Goal: Find specific page/section

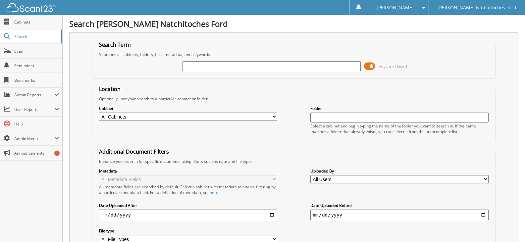
click at [236, 118] on select "All Cabinets ACCOUNTS PAYABLE ACCOUNTS PAYABLE JG ACCOUNTS RECEIVABLE ACTIVE EM…" at bounding box center [188, 117] width 178 height 8
select select "4580"
click at [99, 113] on select "All Cabinets ACCOUNTS PAYABLE ACCOUNTS PAYABLE JG ACCOUNTS RECEIVABLE ACTIVE EM…" at bounding box center [188, 117] width 178 height 8
click at [189, 67] on input "text" at bounding box center [271, 66] width 178 height 10
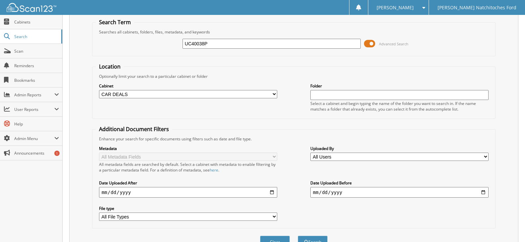
scroll to position [59, 0]
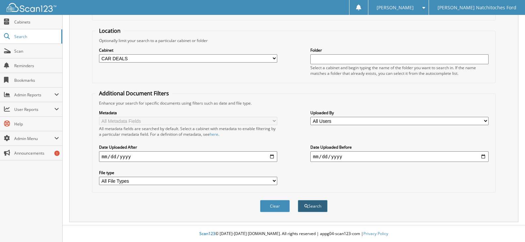
type input "UC40038P"
click at [313, 208] on button "Search" at bounding box center [313, 206] width 30 height 12
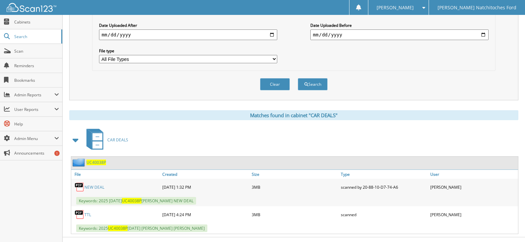
scroll to position [192, 0]
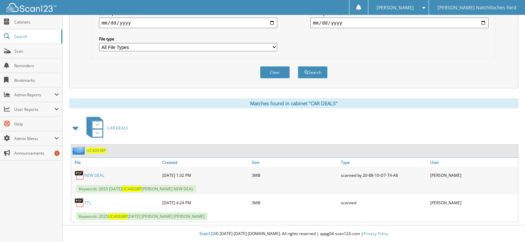
click at [86, 202] on link "TTL" at bounding box center [87, 203] width 7 height 6
click at [25, 51] on span "Scan" at bounding box center [36, 51] width 45 height 6
